Goal: Task Accomplishment & Management: Use online tool/utility

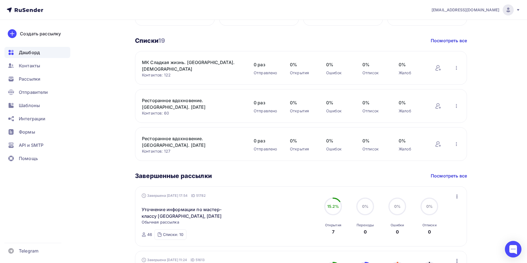
scroll to position [249, 0]
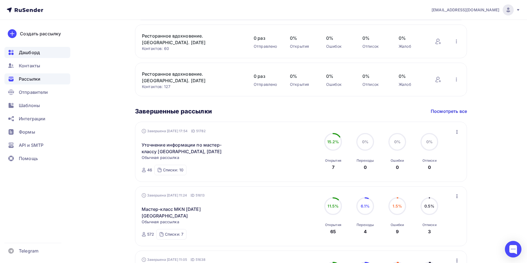
click at [30, 80] on span "Рассылки" at bounding box center [30, 79] width 22 height 7
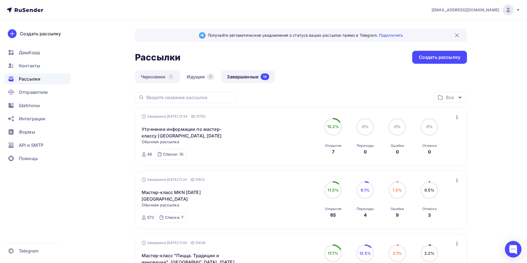
click at [156, 78] on link "Черновики 1" at bounding box center [157, 76] width 45 height 13
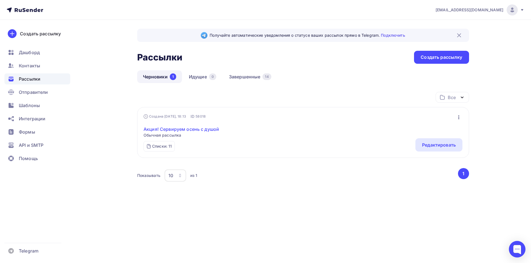
click at [200, 132] on link "Акция! Сервируем осень с душой" at bounding box center [180, 129] width 75 height 7
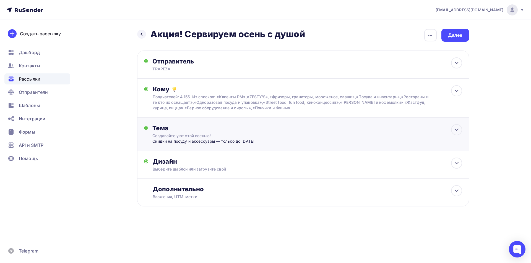
click at [231, 143] on div "Скидки на посуду и аксессуары — только до 26 сентября" at bounding box center [206, 142] width 109 height 6
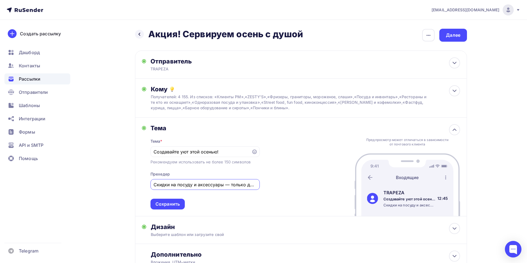
click at [234, 184] on input "Скидки на посуду и аксессуары — только до 26 сентября" at bounding box center [204, 185] width 103 height 7
type input "Скидки на посуду и аксессуары до 26 сентября"
click at [176, 153] on input "Создавайте уют этой осенью!" at bounding box center [200, 152] width 95 height 7
click at [211, 186] on input "Скидки на посуду и аксессуары до 26 сентября" at bounding box center [204, 185] width 103 height 7
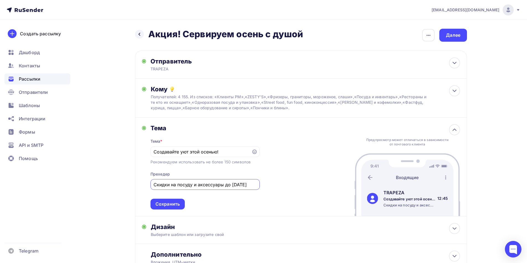
click at [211, 186] on input "Скидки на посуду и аксессуары до 26 сентября" at bounding box center [204, 185] width 103 height 7
click at [293, 182] on div "Тема Тема * Создавайте уют этой осенью! Рекомендуем использовать не более 150 с…" at bounding box center [301, 167] width 332 height 99
click at [205, 154] on input "Создавайте уют этой осенью!" at bounding box center [200, 152] width 95 height 7
drag, startPoint x: 193, startPoint y: 153, endPoint x: 218, endPoint y: 155, distance: 25.3
click at [193, 152] on input "Создавайте уют этой осенью!" at bounding box center [200, 152] width 95 height 7
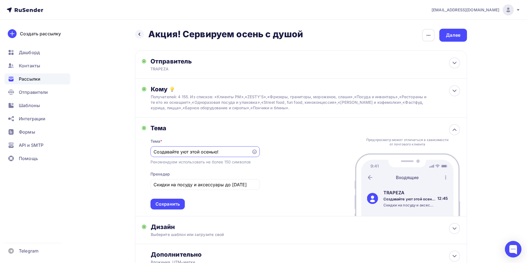
drag, startPoint x: 209, startPoint y: 151, endPoint x: 151, endPoint y: 153, distance: 58.4
click at [151, 153] on div "Создавайте уют этой осенью!" at bounding box center [204, 152] width 109 height 11
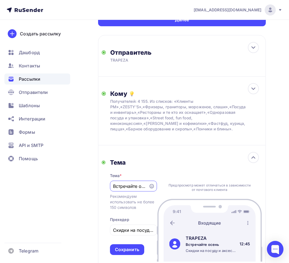
scroll to position [111, 0]
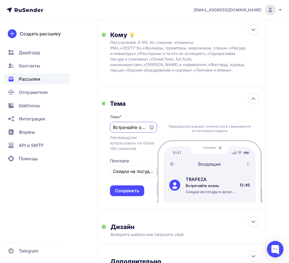
click at [131, 126] on input "Встречайте осень" at bounding box center [129, 127] width 32 height 7
drag, startPoint x: 133, startPoint y: 127, endPoint x: 138, endPoint y: 128, distance: 4.7
click at [133, 127] on input "Встречайте осень" at bounding box center [129, 127] width 32 height 7
click at [143, 125] on input "Встречайте осень" at bounding box center [129, 127] width 32 height 7
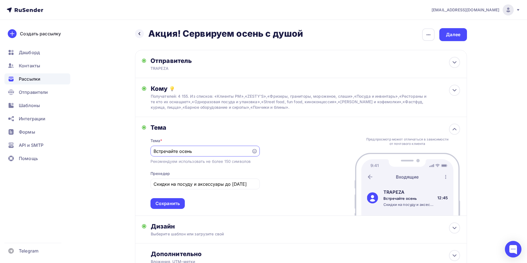
scroll to position [0, 0]
click at [184, 153] on input "Встречайте осень" at bounding box center [200, 152] width 95 height 7
drag, startPoint x: 193, startPoint y: 152, endPoint x: 142, endPoint y: 156, distance: 51.3
click at [131, 155] on div "Назад Акция! Сервируем осень с душой Акция! Сервируем осень с душой Закончить п…" at bounding box center [263, 164] width 453 height 288
paste input "сень – время обновить сервировку без удара по бюджету"
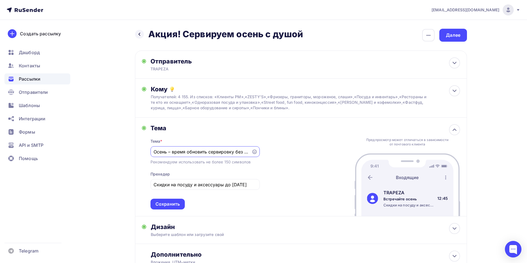
scroll to position [0, 36]
type input "Осень – время обновить сервировку без удара по бюджету"
click at [186, 184] on input "Скидки на посуду и аксессуары до 26 сентября" at bounding box center [204, 185] width 103 height 7
click at [208, 184] on input "Скидки на посуду и аксессуары до 26 сентября" at bounding box center [204, 185] width 103 height 7
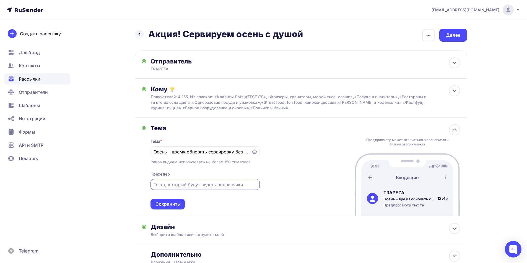
paste input "Снизили цены на посуду – только до [DATE]!"
type input "Снизили цены на посуду – только до [DATE]!"
click at [181, 151] on input "Осень – время обновить сервировку без удара по бюджету" at bounding box center [200, 152] width 95 height 7
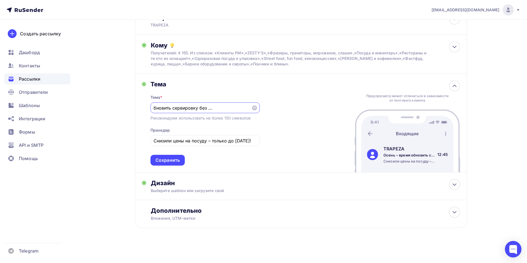
scroll to position [45, 0]
click at [176, 159] on div "Сохранить" at bounding box center [167, 160] width 24 height 6
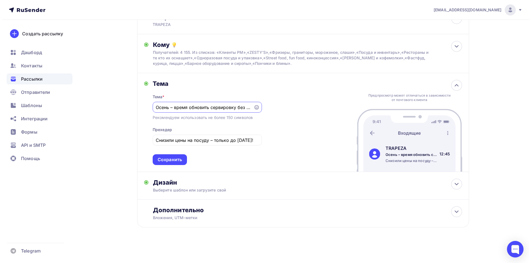
scroll to position [0, 0]
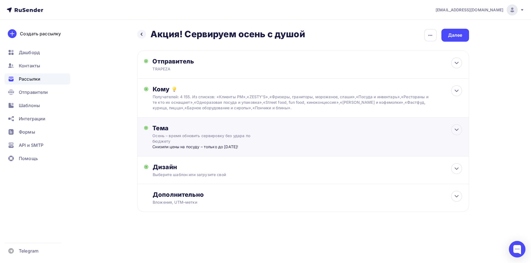
click at [352, 132] on div "Тема Осень – время обновить сервировку без удара по бюджету Снизили цены на пос…" at bounding box center [303, 137] width 332 height 39
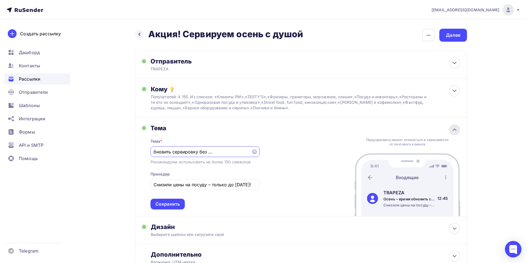
click at [453, 128] on icon at bounding box center [454, 130] width 7 height 7
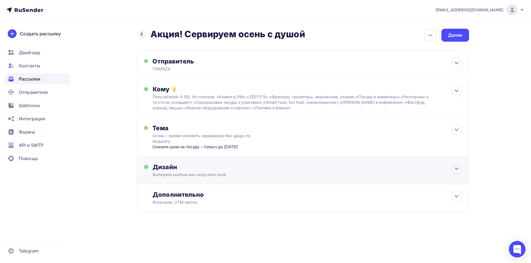
click at [220, 173] on div "Выберите шаблон или загрузите свой" at bounding box center [292, 175] width 278 height 6
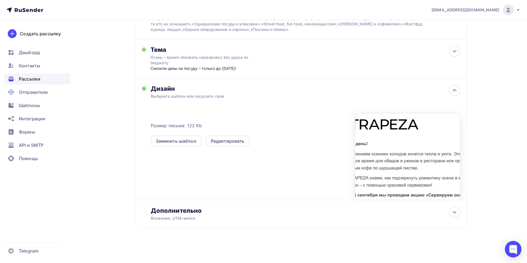
scroll to position [79, 0]
click at [226, 138] on div "Редактировать" at bounding box center [228, 140] width 34 height 7
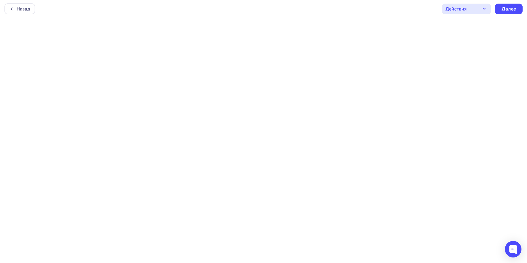
scroll to position [1, 0]
click at [508, 11] on div "Далее" at bounding box center [508, 9] width 14 height 6
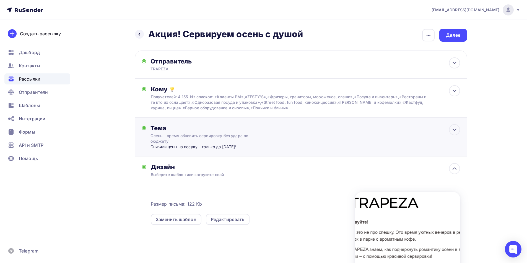
click at [257, 141] on div "Тема Осень – время обновить сервировку без удара по бюджету Снизили цены на пос…" at bounding box center [204, 136] width 109 height 25
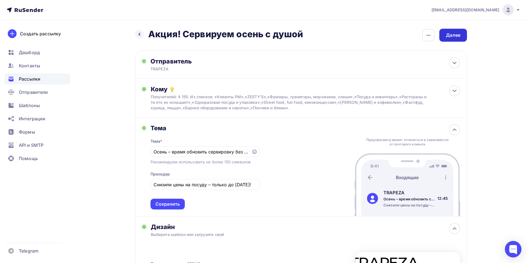
click at [453, 35] on div "Далее" at bounding box center [453, 35] width 14 height 6
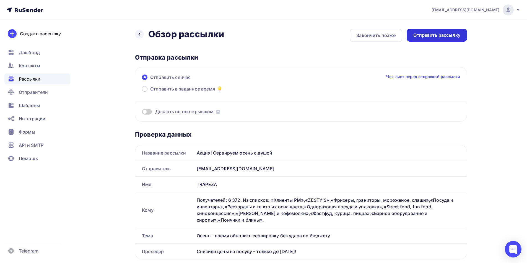
click at [445, 35] on div "Отправить рассылку" at bounding box center [436, 35] width 47 height 6
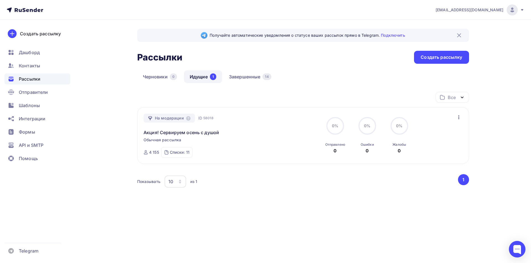
click at [228, 122] on div "На модерации ID 58018 Акция! Сервируем осень с душой Обычная рассылка Отправка …" at bounding box center [206, 136] width 126 height 44
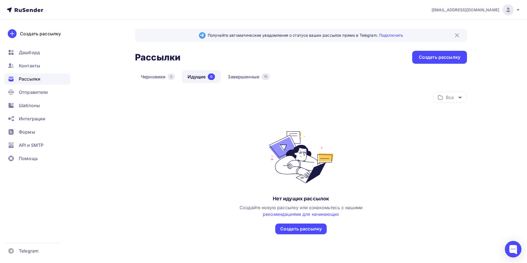
click at [202, 76] on link "Идущие 0" at bounding box center [201, 76] width 39 height 13
click at [156, 76] on link "Черновики 0" at bounding box center [158, 76] width 46 height 13
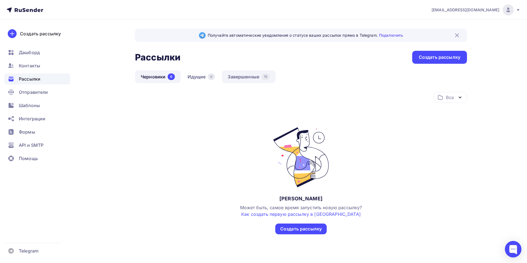
click at [236, 79] on link "Завершенные 15" at bounding box center [249, 76] width 54 height 13
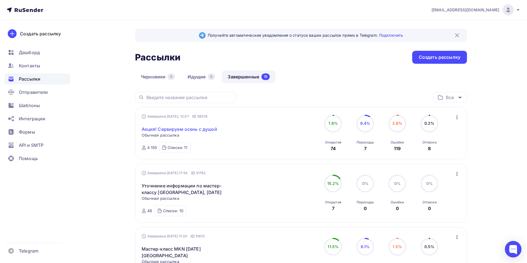
click at [169, 129] on link "Акция! Сервируем осень с душой" at bounding box center [179, 129] width 75 height 7
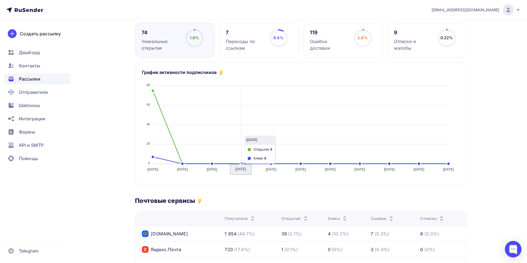
scroll to position [28, 0]
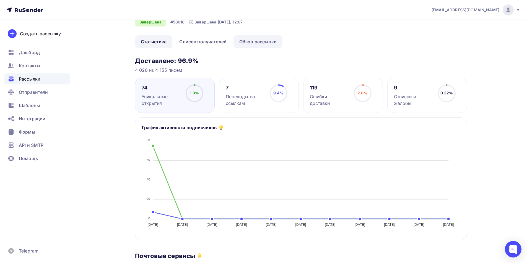
click at [252, 37] on link "Обзор рассылки" at bounding box center [257, 41] width 49 height 13
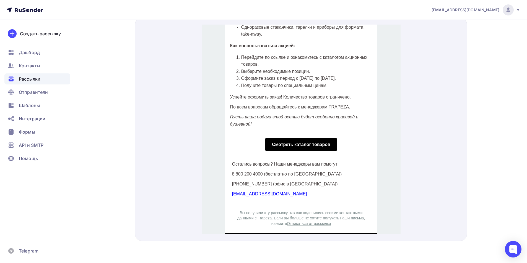
scroll to position [318, 0]
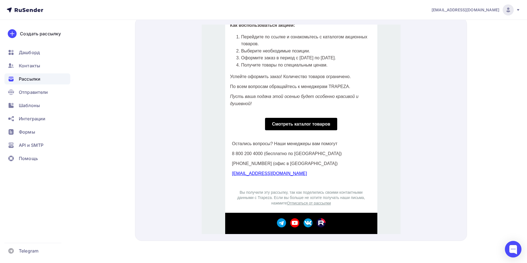
click at [302, 119] on span "Смотреть каталог товаров" at bounding box center [300, 117] width 58 height 5
click at [284, 118] on span "Смотреть каталог товаров" at bounding box center [300, 117] width 58 height 5
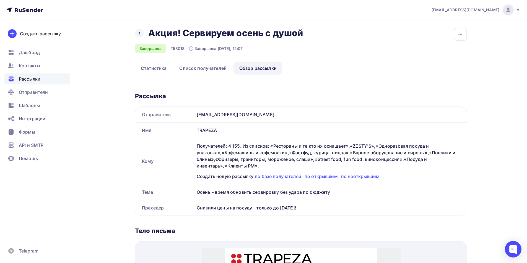
scroll to position [0, 0]
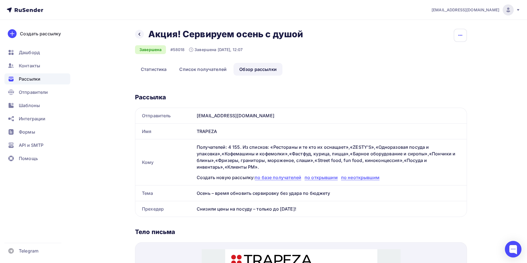
click at [462, 34] on icon "button" at bounding box center [460, 35] width 7 height 7
click at [331, 82] on div "Назад Акция! Сервируем осень с душой Акция! Сервируем осень с душой Завершена #…" at bounding box center [301, 248] width 332 height 438
click at [137, 36] on div at bounding box center [139, 34] width 9 height 9
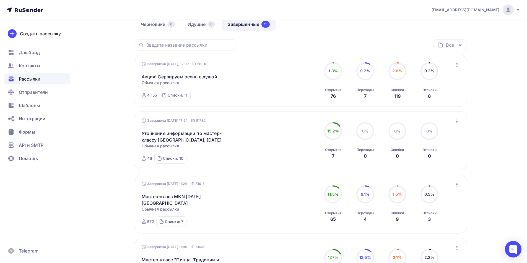
scroll to position [83, 0]
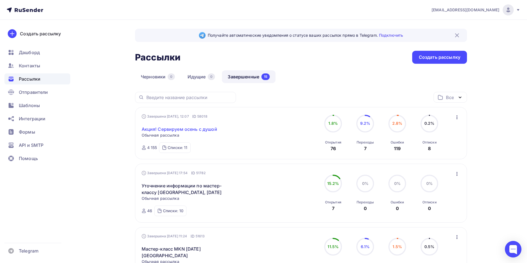
click at [197, 130] on link "Акция! Сервируем осень с душой" at bounding box center [179, 129] width 75 height 7
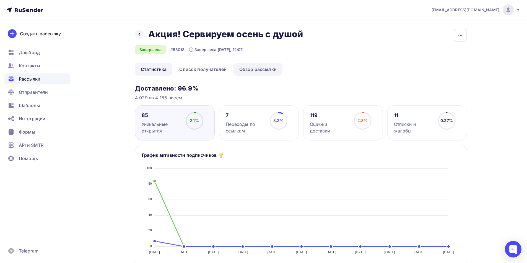
click at [253, 67] on link "Обзор рассылки" at bounding box center [257, 69] width 49 height 13
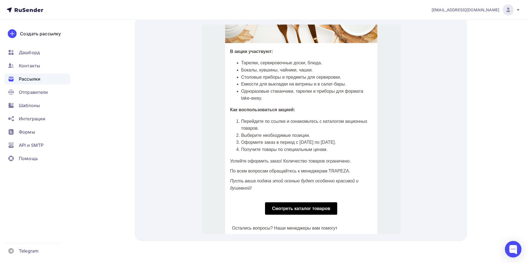
scroll to position [318, 0]
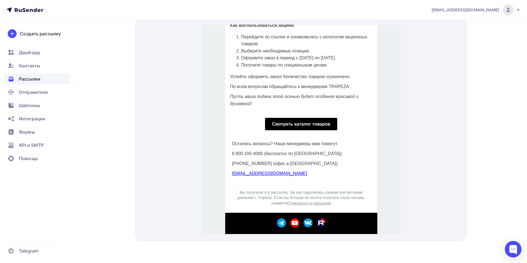
click at [189, 74] on div at bounding box center [301, 130] width 332 height 224
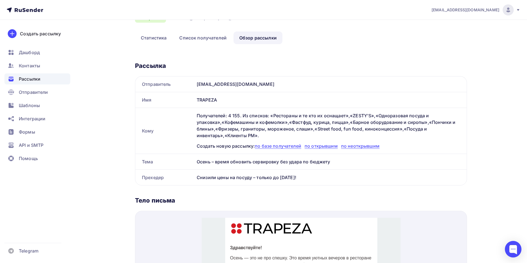
scroll to position [0, 0]
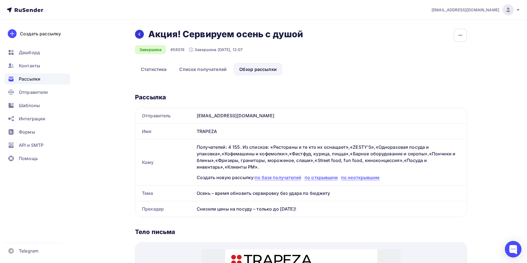
click at [138, 32] on icon at bounding box center [139, 34] width 4 height 4
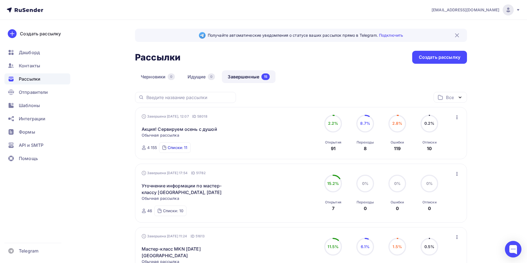
click at [170, 149] on div "Списки: 11" at bounding box center [178, 148] width 20 height 6
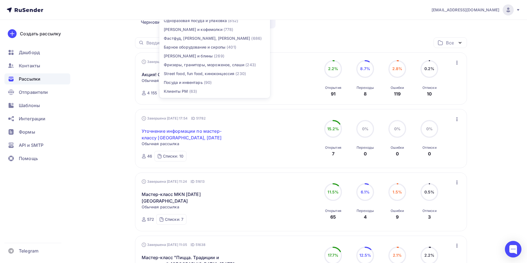
scroll to position [55, 0]
click at [288, 87] on div "Завершена [DATE], 12:07 ID 58018 Акция! Сервируем осень с душой Статистика Обзо…" at bounding box center [301, 78] width 319 height 39
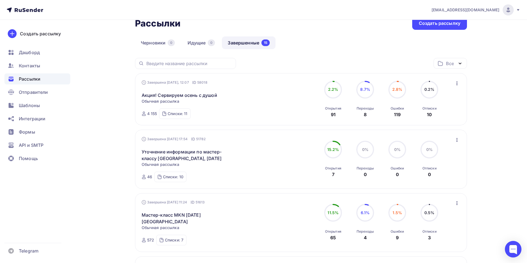
scroll to position [0, 0]
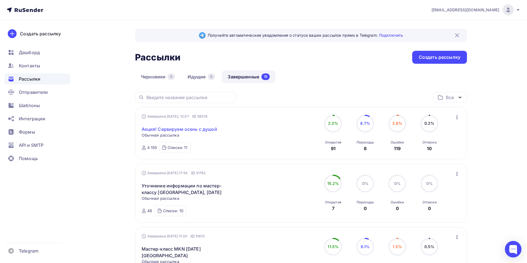
click at [200, 129] on link "Акция! Сервируем осень с душой" at bounding box center [179, 129] width 75 height 7
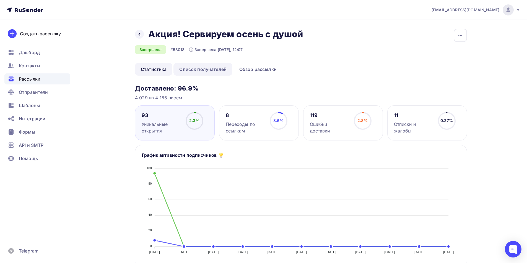
click at [205, 69] on link "Список получателей" at bounding box center [202, 69] width 59 height 13
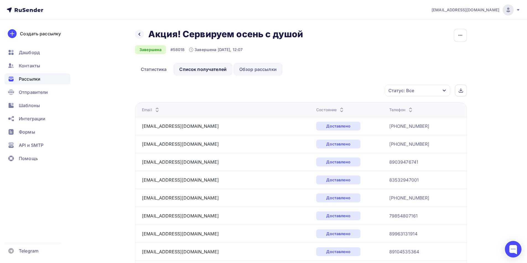
click at [254, 70] on link "Обзор рассылки" at bounding box center [257, 69] width 49 height 13
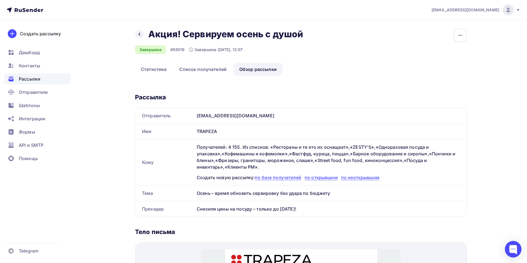
click at [132, 31] on div "Назад Акция! Сервируем осень с душой Акция! Сервируем осень с душой Завершена #…" at bounding box center [263, 254] width 453 height 469
click at [139, 33] on icon at bounding box center [139, 34] width 4 height 4
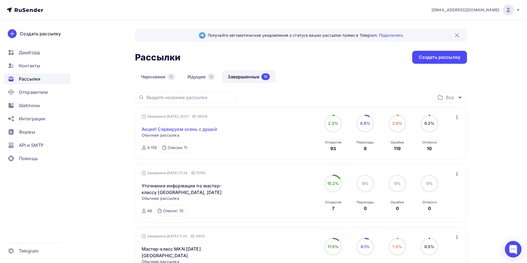
click at [187, 128] on link "Акция! Сервируем осень с душой" at bounding box center [179, 129] width 75 height 7
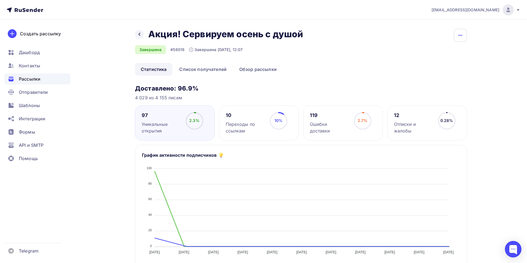
click at [461, 34] on icon "button" at bounding box center [460, 35] width 7 height 7
click at [438, 53] on div "Копировать" at bounding box center [438, 52] width 53 height 7
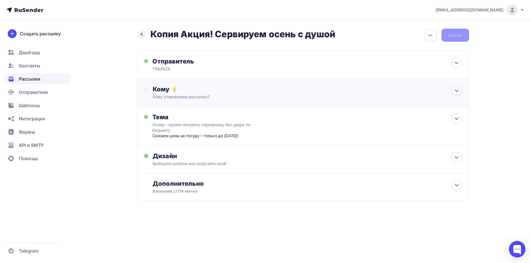
click at [247, 95] on div "Кому отправляем рассылку?" at bounding box center [292, 97] width 278 height 6
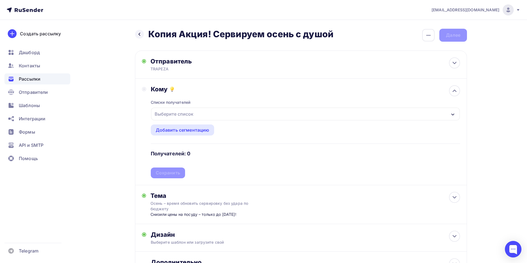
click at [199, 119] on div "Выберите список" at bounding box center [305, 114] width 309 height 13
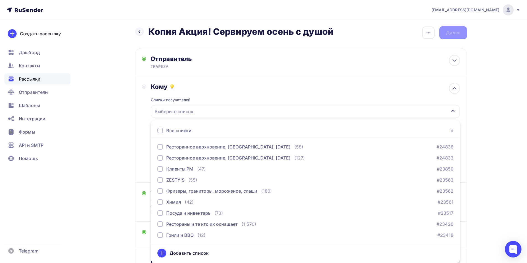
click at [214, 109] on div "Выберите список" at bounding box center [305, 111] width 309 height 13
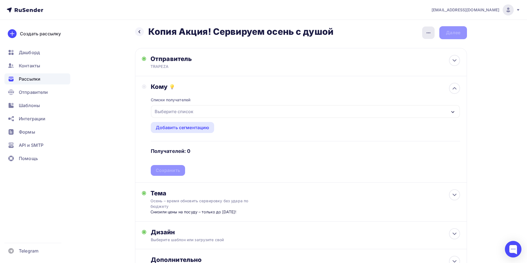
click at [424, 36] on div "button" at bounding box center [428, 33] width 12 height 12
click at [425, 35] on div "button" at bounding box center [428, 33] width 12 height 12
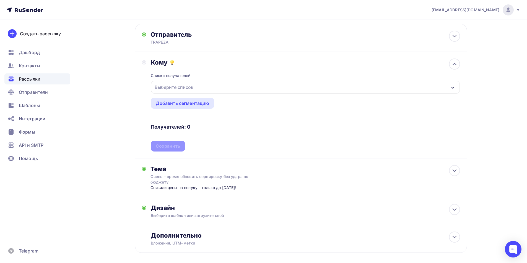
scroll to position [52, 0]
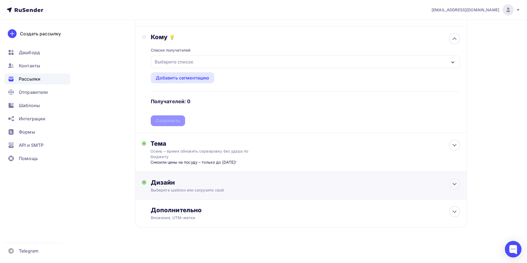
click at [219, 184] on div "Дизайн" at bounding box center [305, 183] width 309 height 8
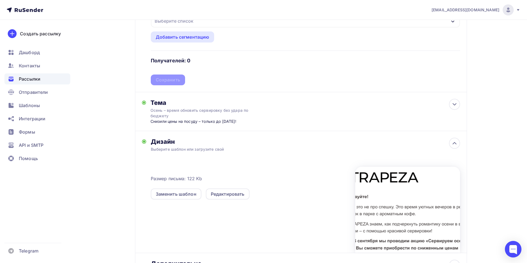
scroll to position [147, 0]
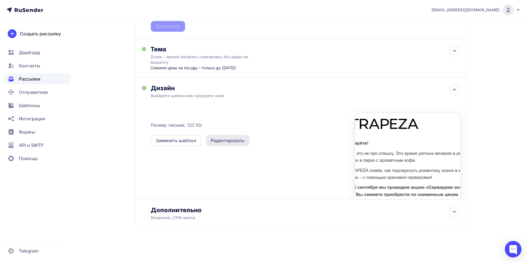
click at [230, 140] on div "Редактировать" at bounding box center [228, 140] width 34 height 7
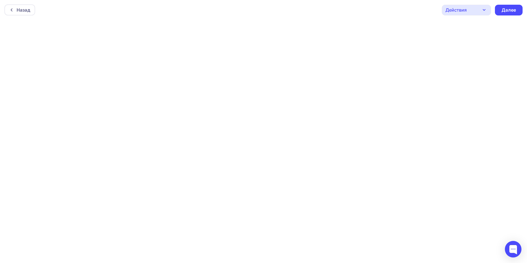
click at [467, 8] on div "Действия" at bounding box center [466, 10] width 49 height 11
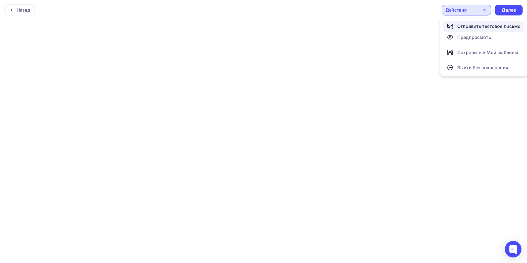
click at [484, 26] on div "Отправить тестовое письмо" at bounding box center [489, 26] width 64 height 7
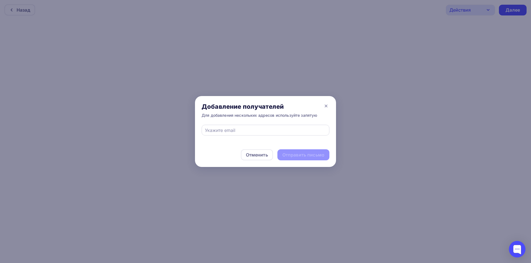
drag, startPoint x: 224, startPoint y: 135, endPoint x: 224, endPoint y: 132, distance: 2.8
click at [224, 133] on div at bounding box center [266, 130] width 128 height 11
click at [224, 132] on input "text" at bounding box center [265, 130] width 121 height 7
type input "[EMAIL_ADDRESS][DOMAIN_NAME]"
click at [298, 155] on div "Отправить письмо" at bounding box center [303, 155] width 42 height 6
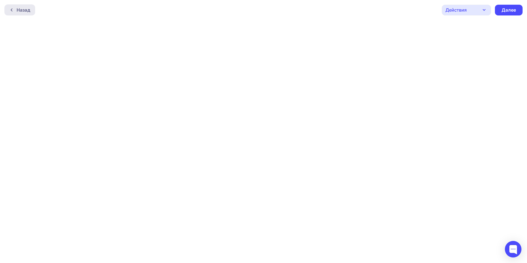
click at [18, 14] on div "Назад" at bounding box center [19, 9] width 31 height 11
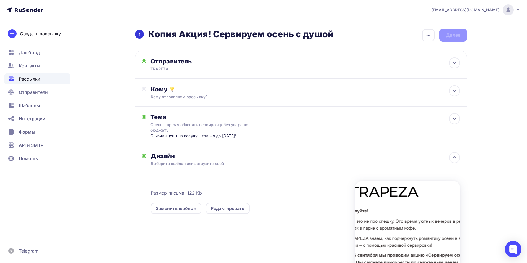
click at [141, 34] on icon at bounding box center [139, 34] width 4 height 4
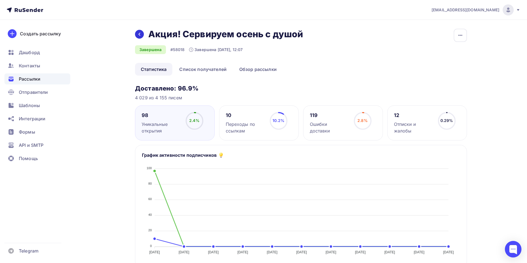
click at [137, 35] on div at bounding box center [139, 34] width 9 height 9
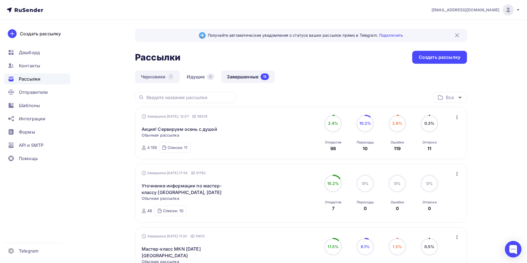
click at [153, 70] on link "Черновики 1" at bounding box center [157, 76] width 45 height 13
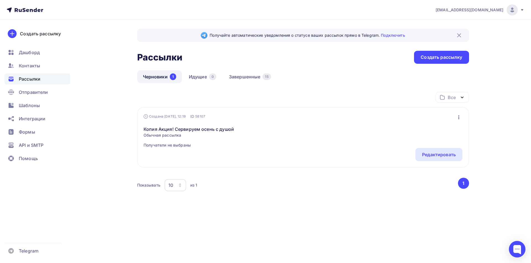
click at [459, 120] on icon "button" at bounding box center [458, 117] width 7 height 7
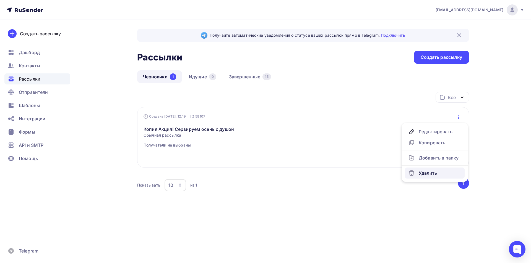
click at [439, 174] on div "Удалить" at bounding box center [434, 173] width 53 height 7
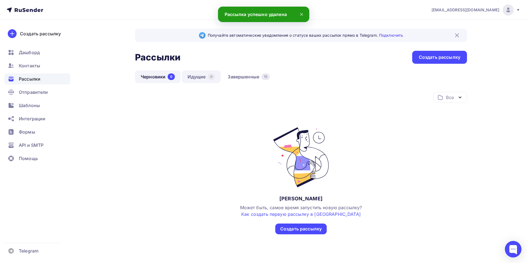
click at [203, 77] on link "Идущие 0" at bounding box center [201, 76] width 39 height 13
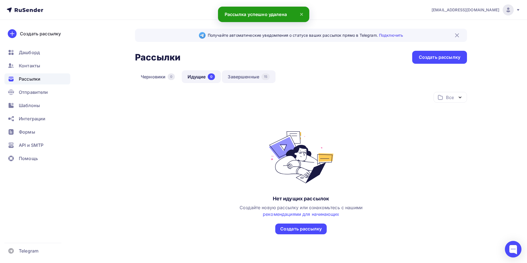
click at [246, 77] on link "Завершенные 15" at bounding box center [249, 76] width 54 height 13
